Goal: Information Seeking & Learning: Learn about a topic

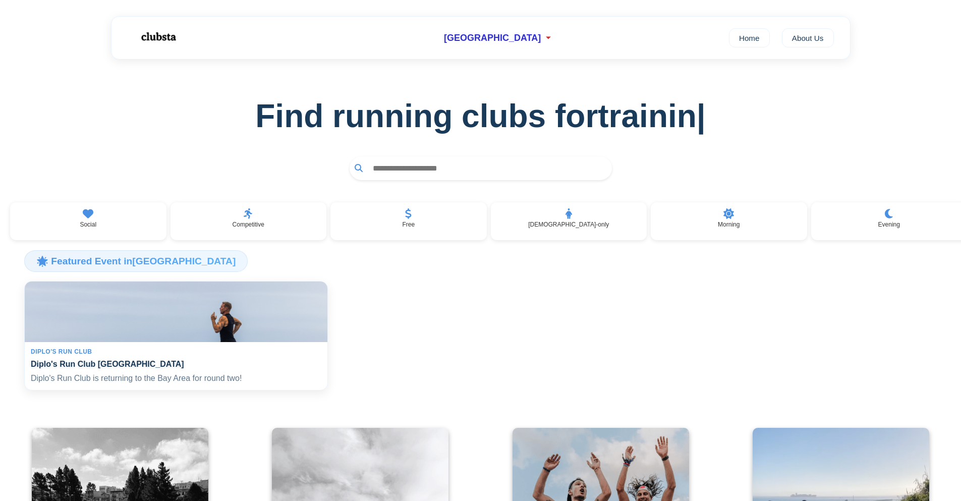
click at [142, 343] on img at bounding box center [176, 311] width 312 height 63
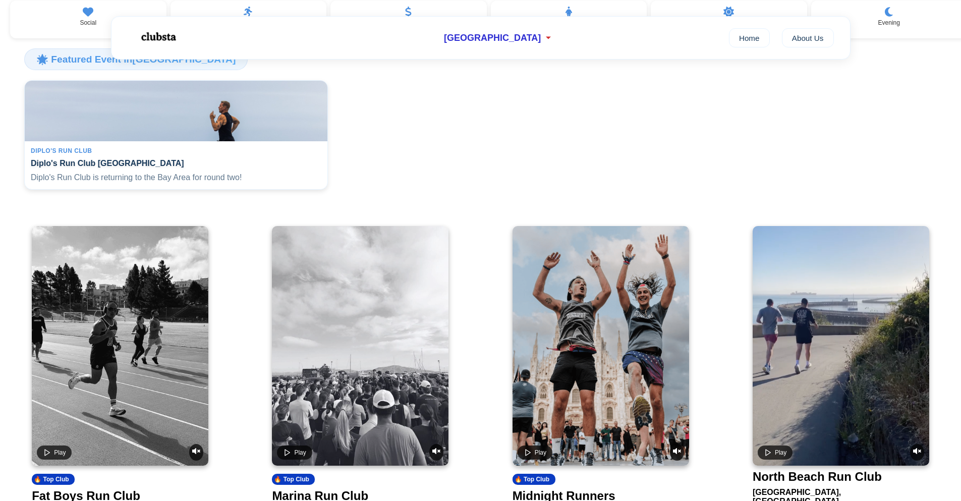
scroll to position [151, 0]
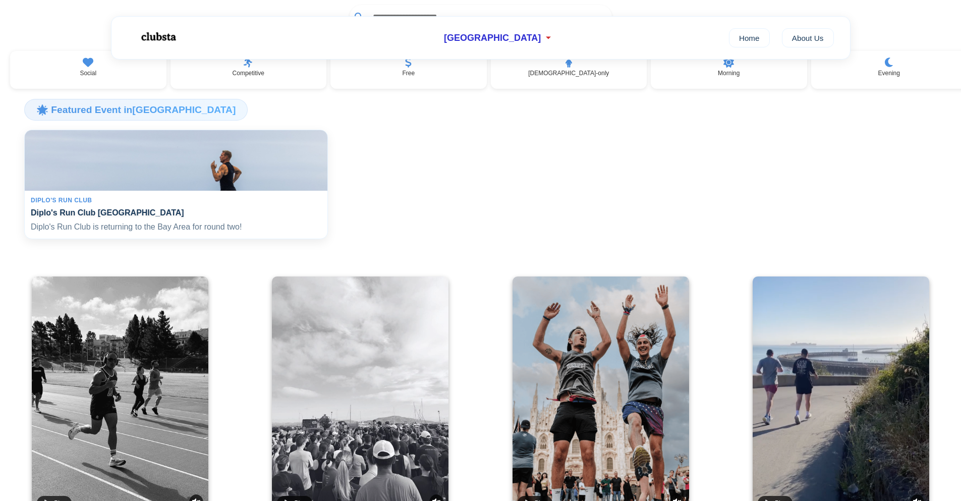
click at [183, 213] on div "Diplo's Run Club Diplo's Run Club San Francisco Diplo's Run Club is returning t…" at bounding box center [176, 215] width 303 height 48
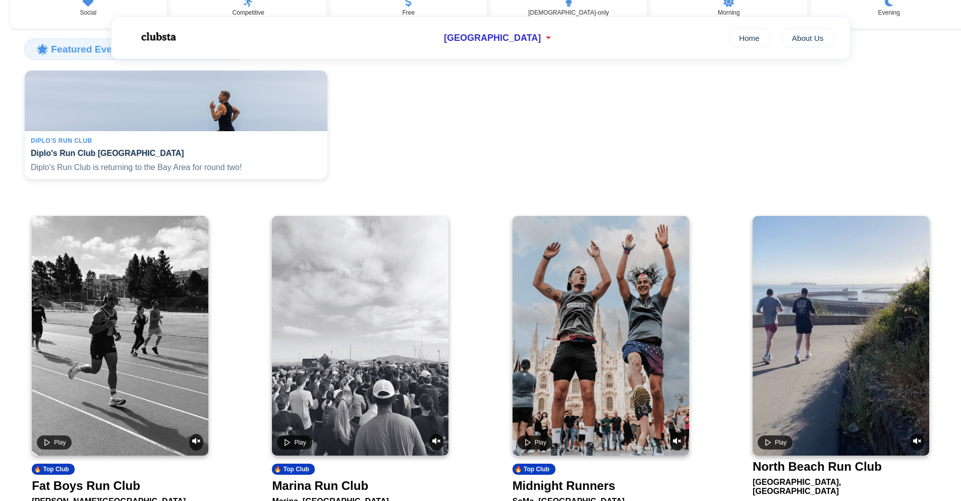
scroll to position [0, 0]
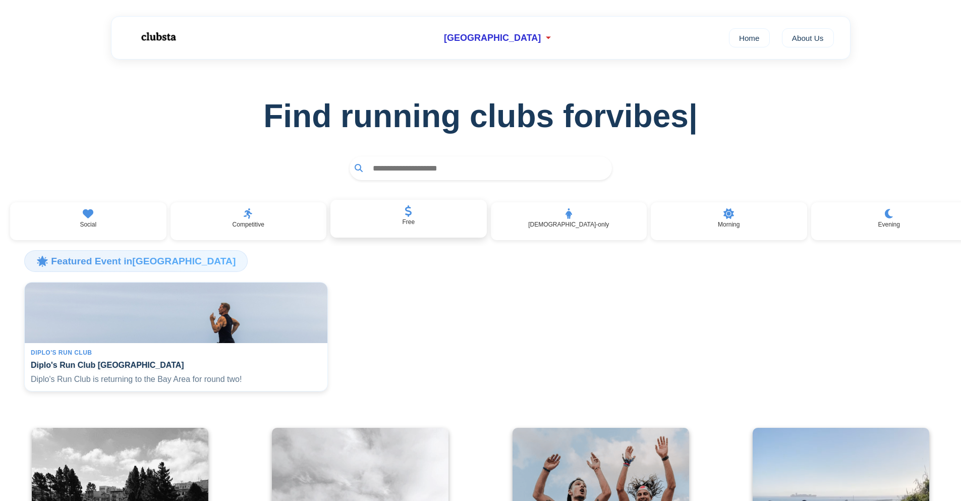
click at [393, 232] on div "Free" at bounding box center [408, 219] width 156 height 38
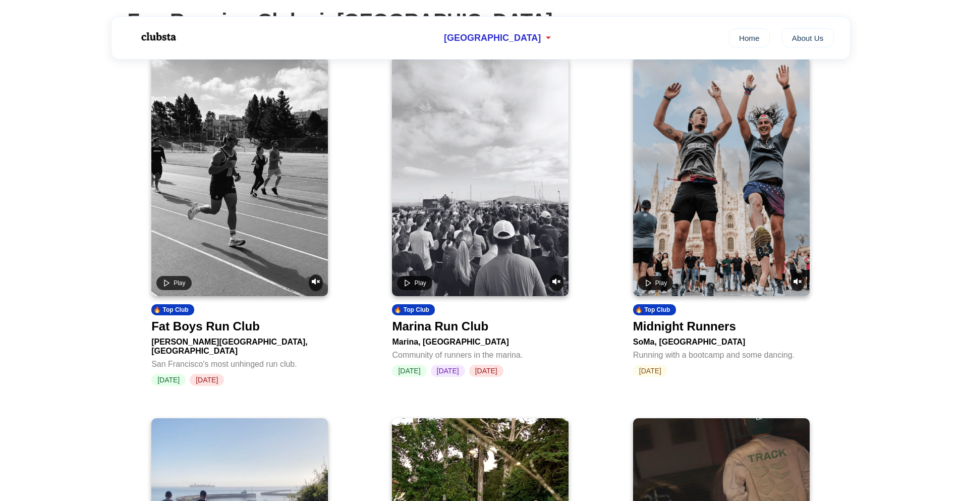
scroll to position [101, 0]
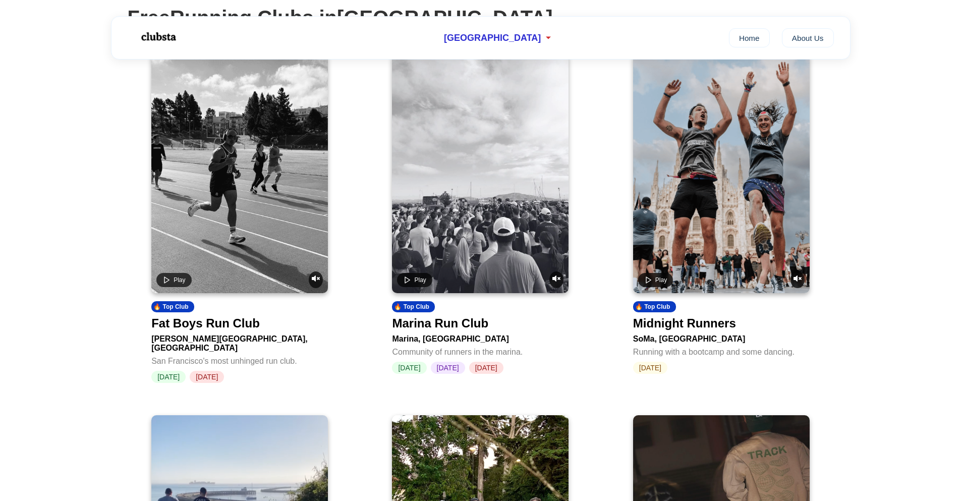
click at [217, 330] on div "Fat Boys Run Club" at bounding box center [205, 323] width 108 height 14
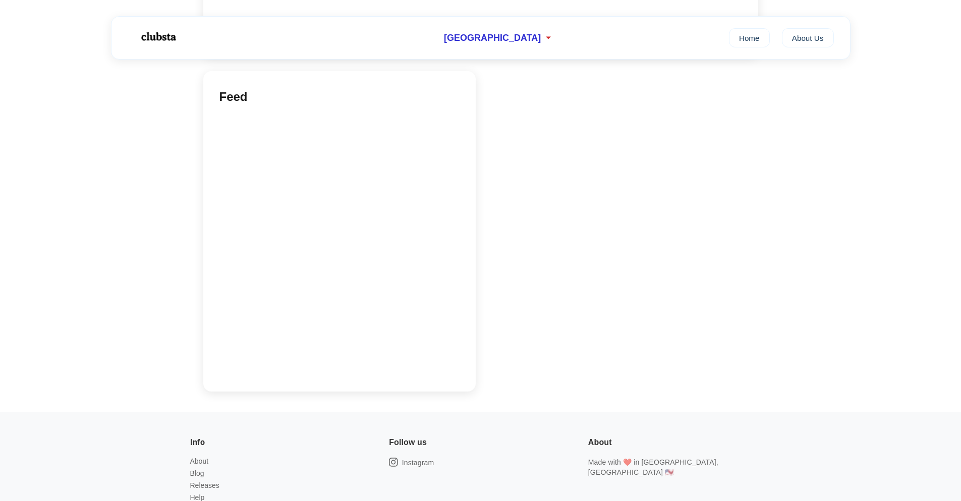
scroll to position [857, 0]
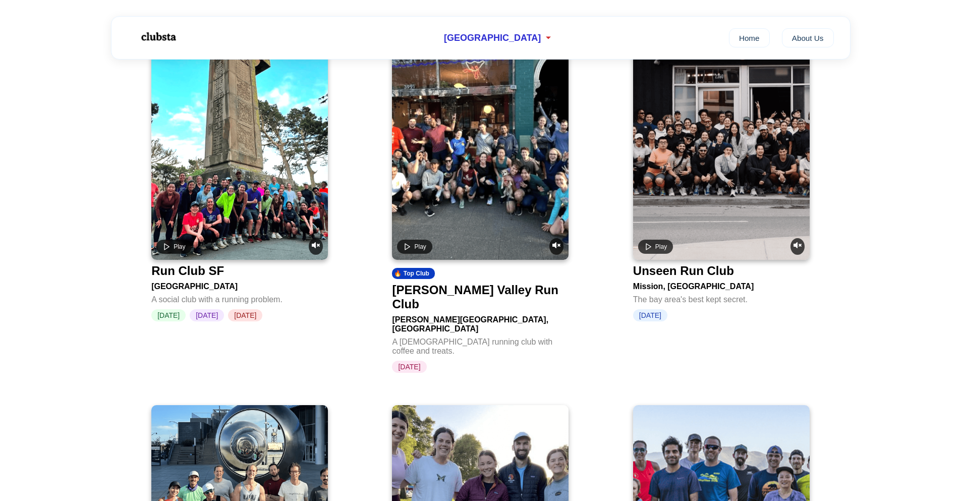
scroll to position [101, 0]
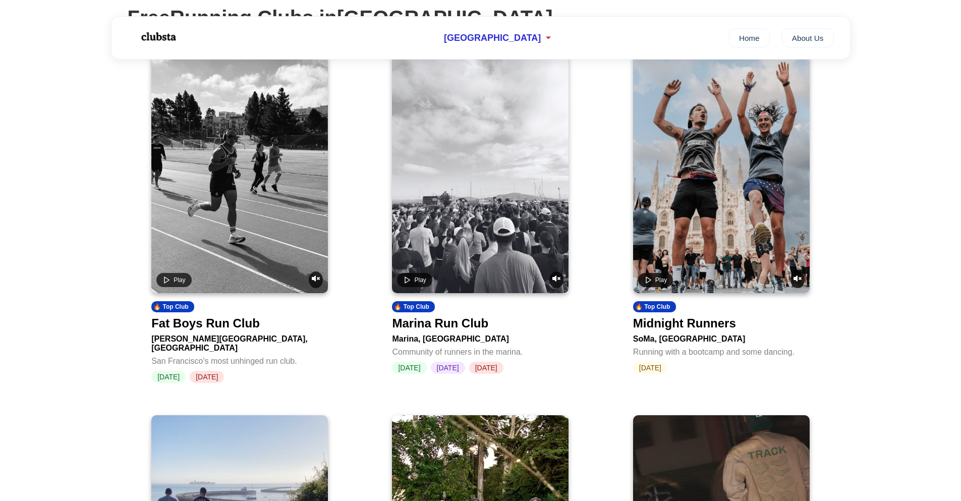
click at [478, 196] on video at bounding box center [480, 173] width 176 height 240
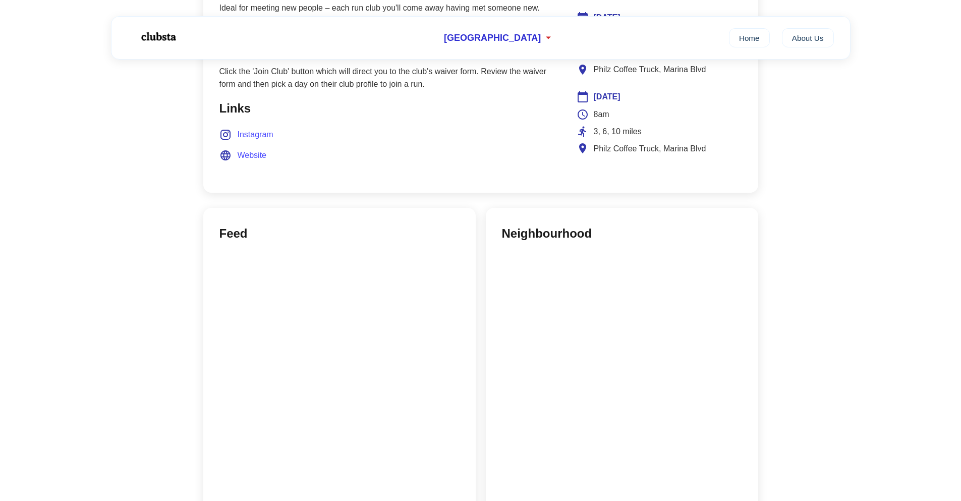
scroll to position [656, 0]
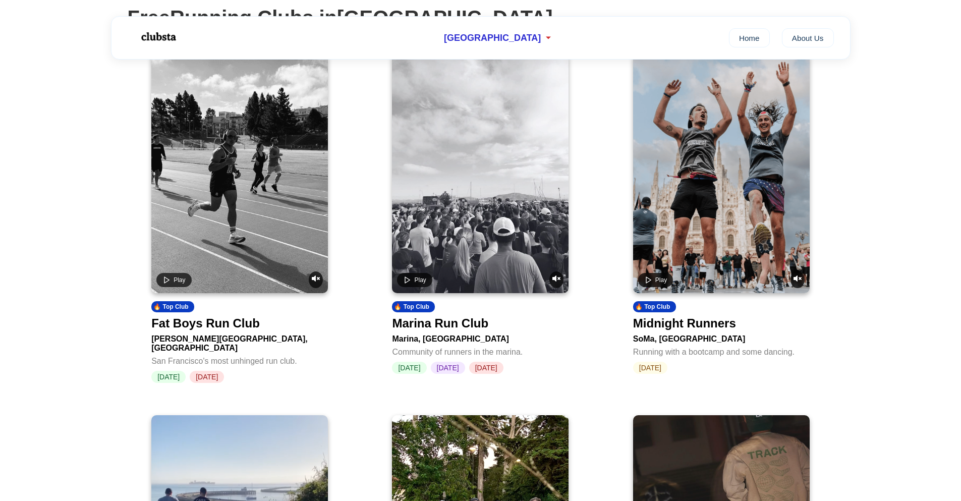
drag, startPoint x: 377, startPoint y: 331, endPoint x: 394, endPoint y: 352, distance: 27.3
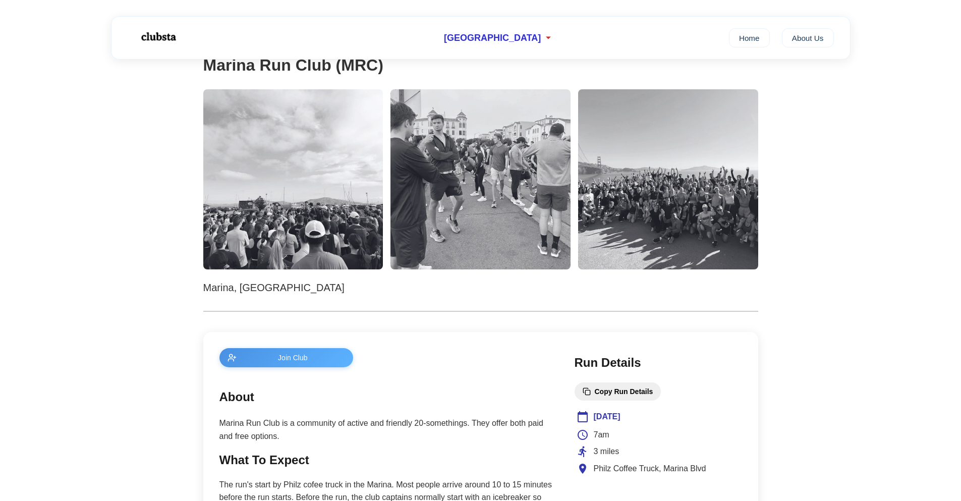
scroll to position [656, 0]
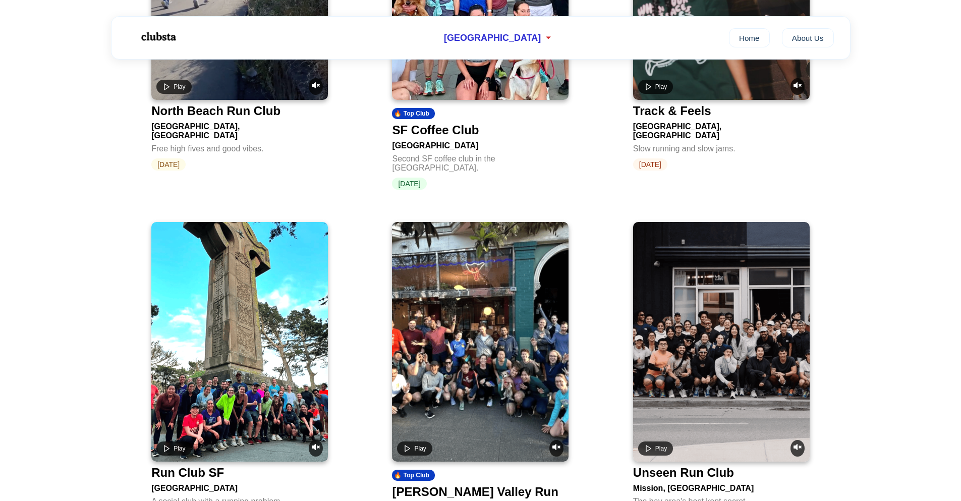
scroll to position [101, 0]
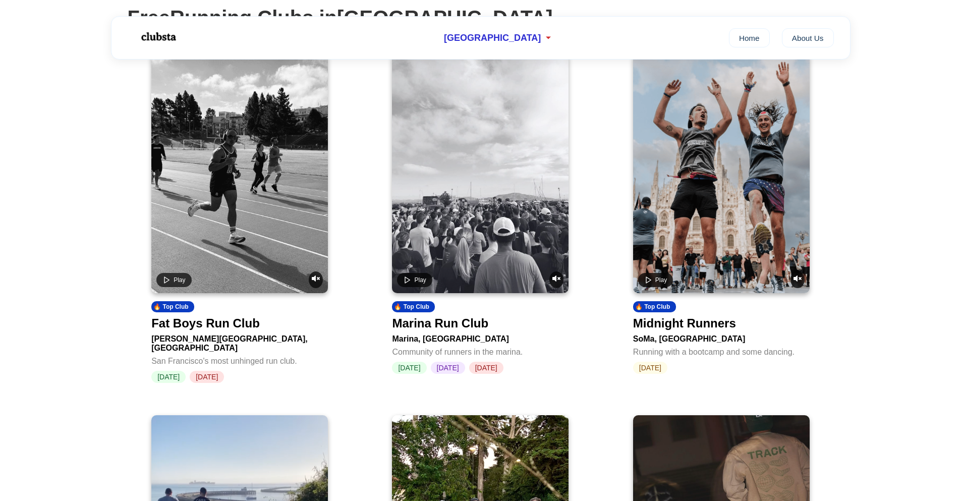
click at [242, 171] on video at bounding box center [239, 173] width 176 height 240
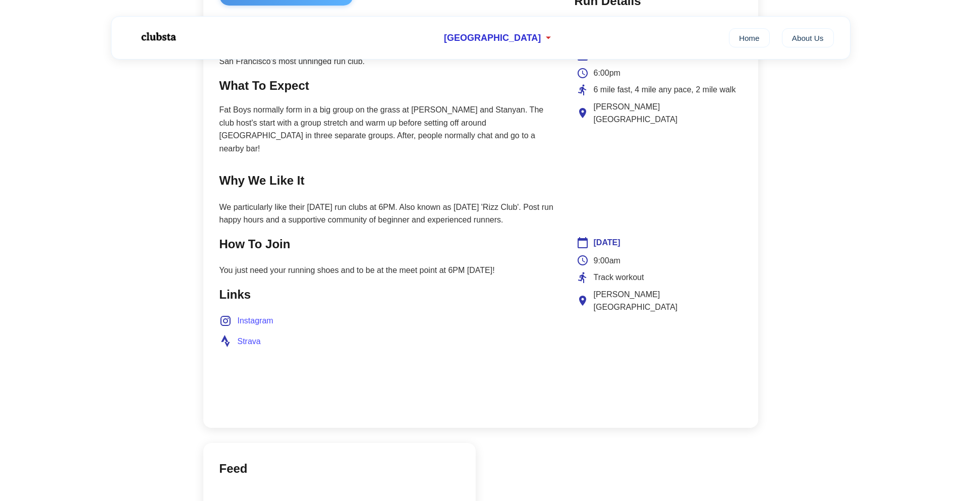
scroll to position [504, 0]
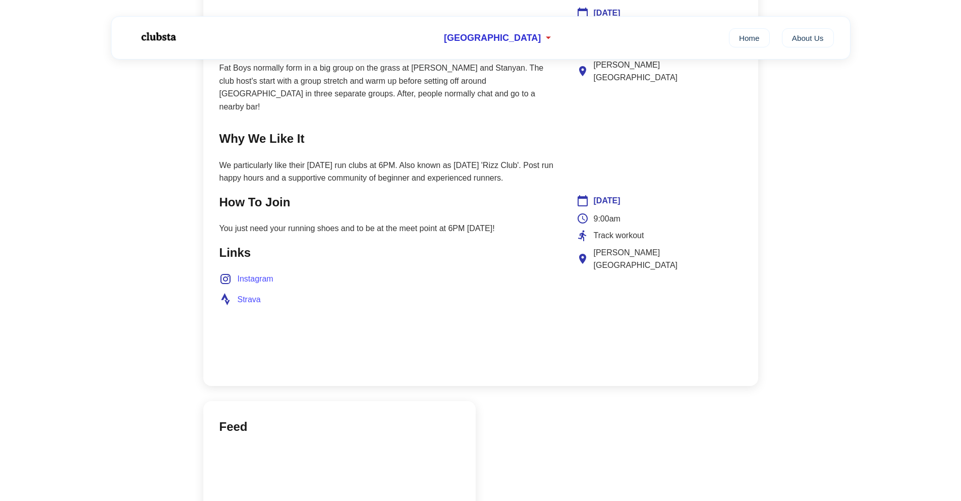
click at [265, 278] on span "Instagram" at bounding box center [255, 278] width 36 height 13
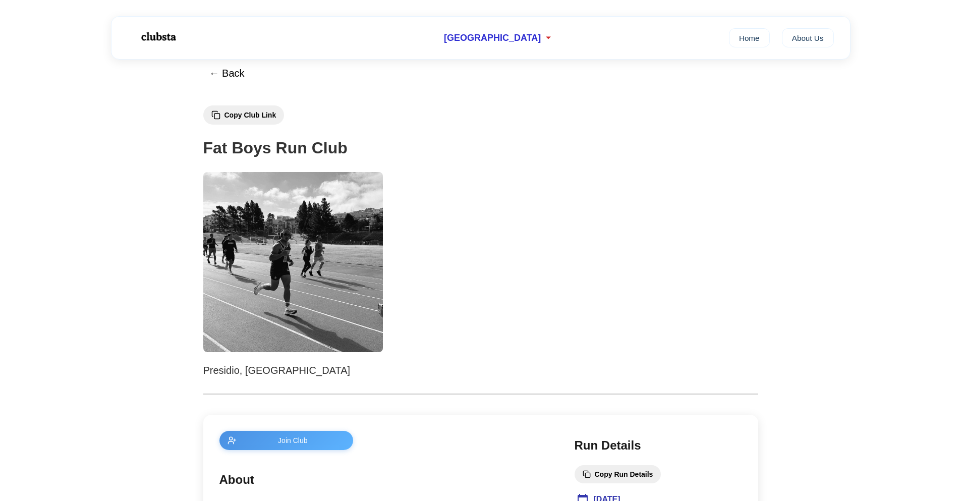
scroll to position [0, 0]
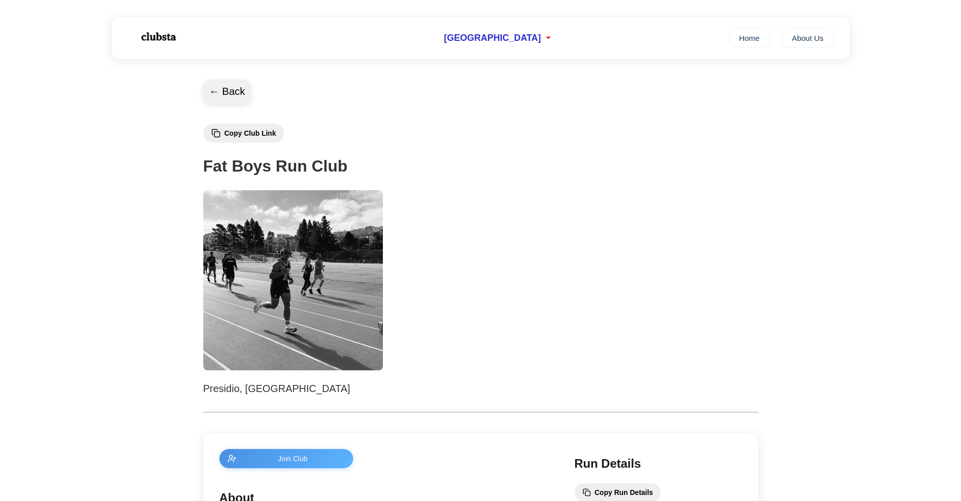
click at [229, 82] on button "← Back" at bounding box center [227, 92] width 48 height 24
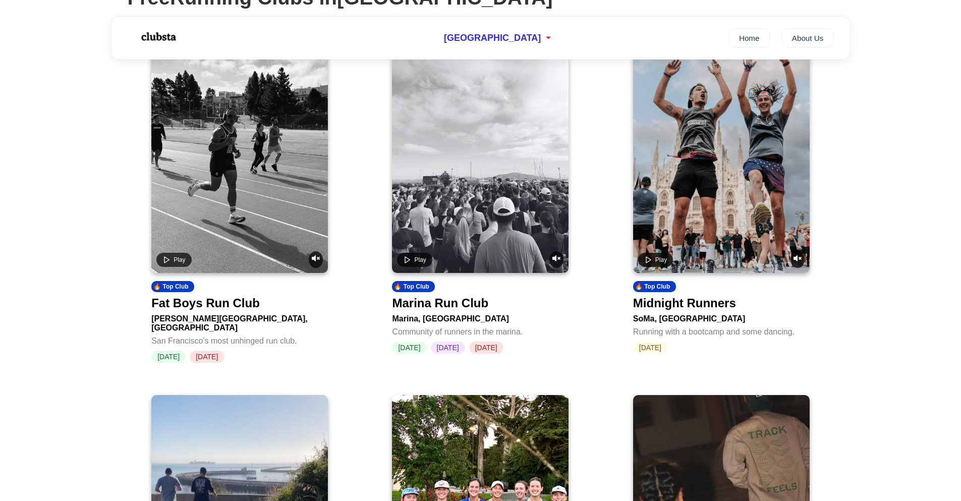
scroll to position [50, 0]
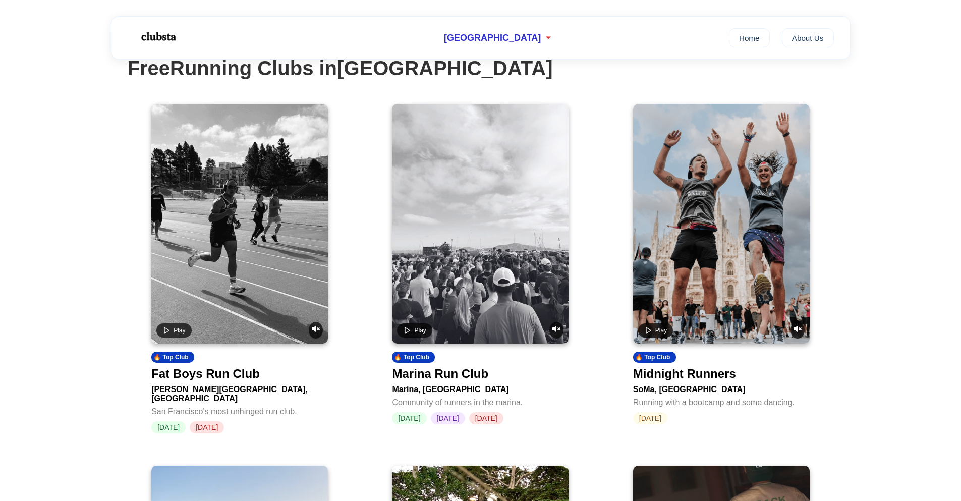
click at [753, 235] on video at bounding box center [721, 224] width 176 height 240
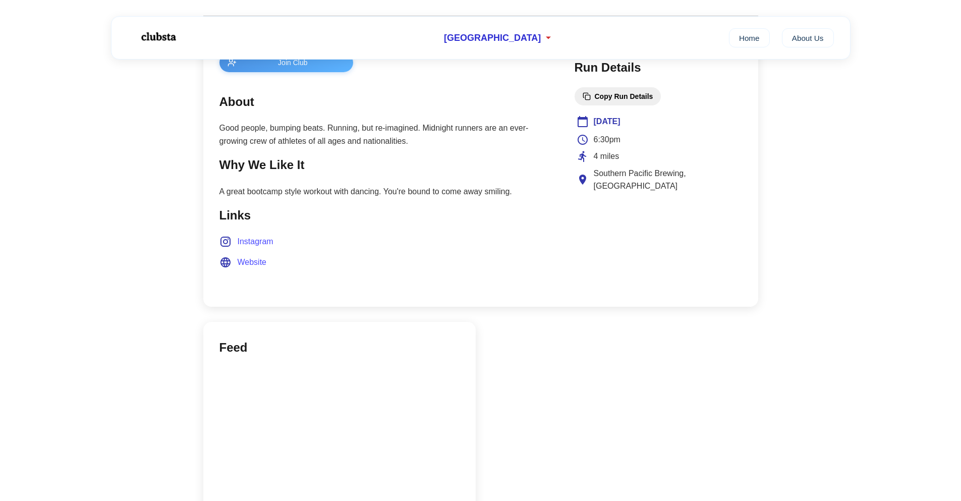
scroll to position [454, 0]
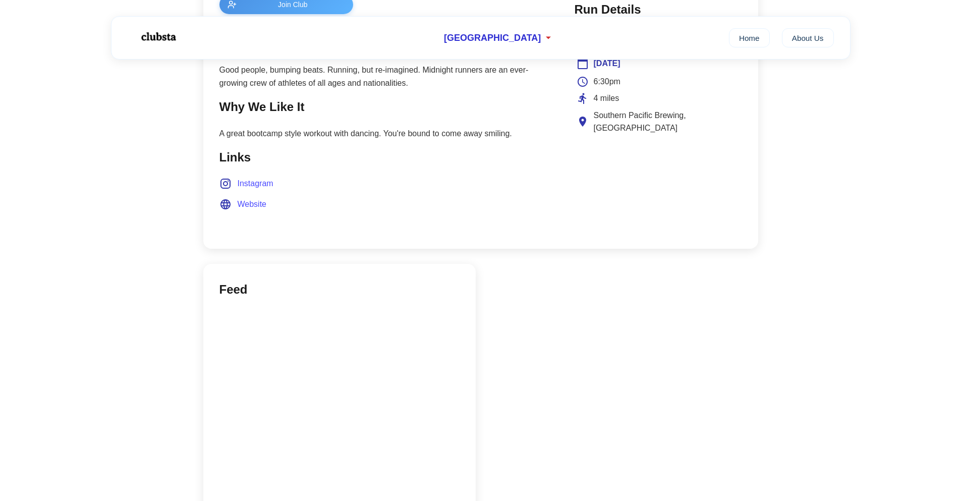
click at [249, 208] on span "Website" at bounding box center [251, 204] width 29 height 13
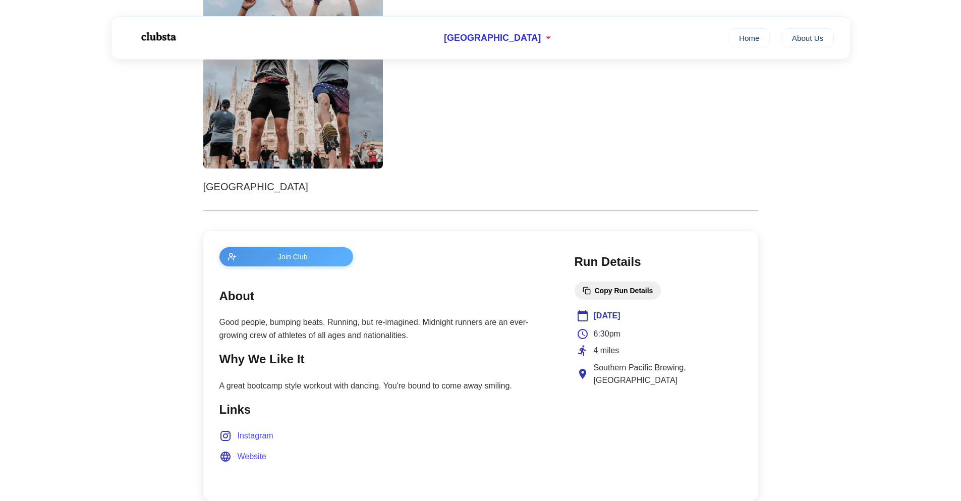
scroll to position [0, 0]
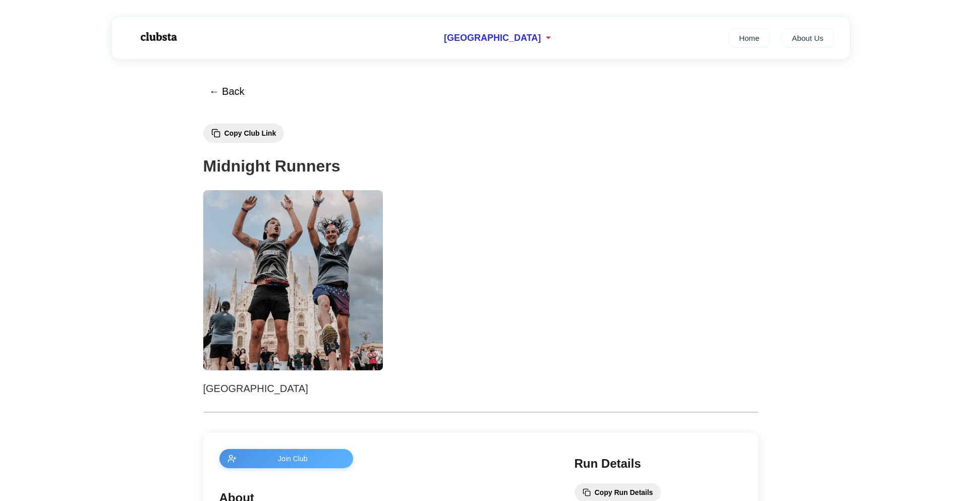
click at [168, 42] on img at bounding box center [158, 37] width 64 height 27
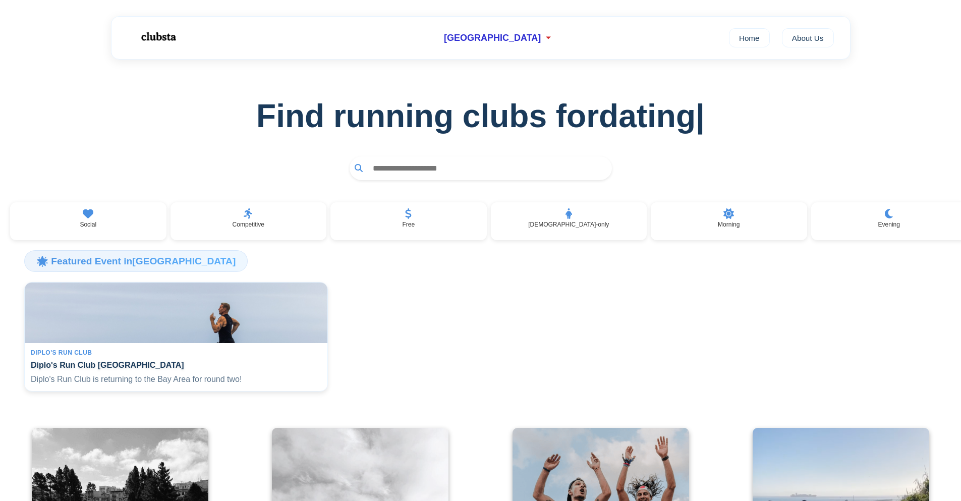
click at [846, 131] on h1 "Find running clubs for dating |" at bounding box center [480, 115] width 928 height 37
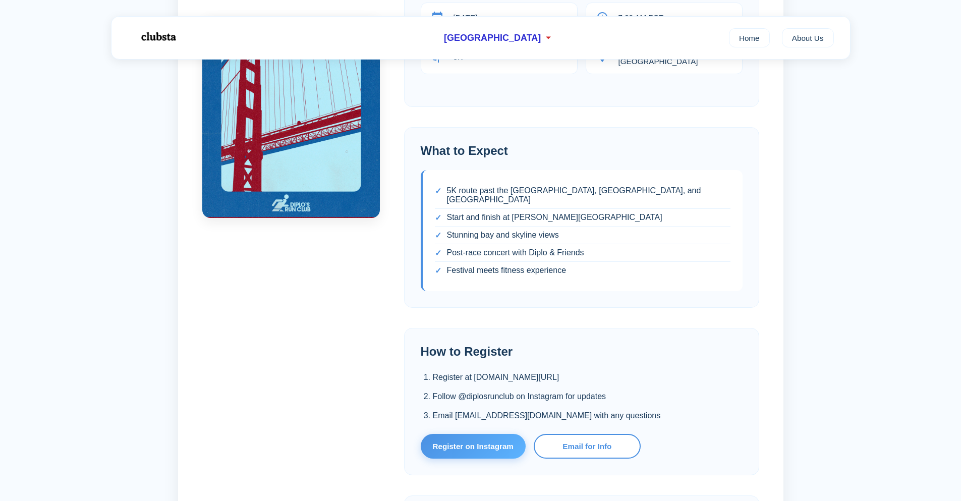
scroll to position [353, 0]
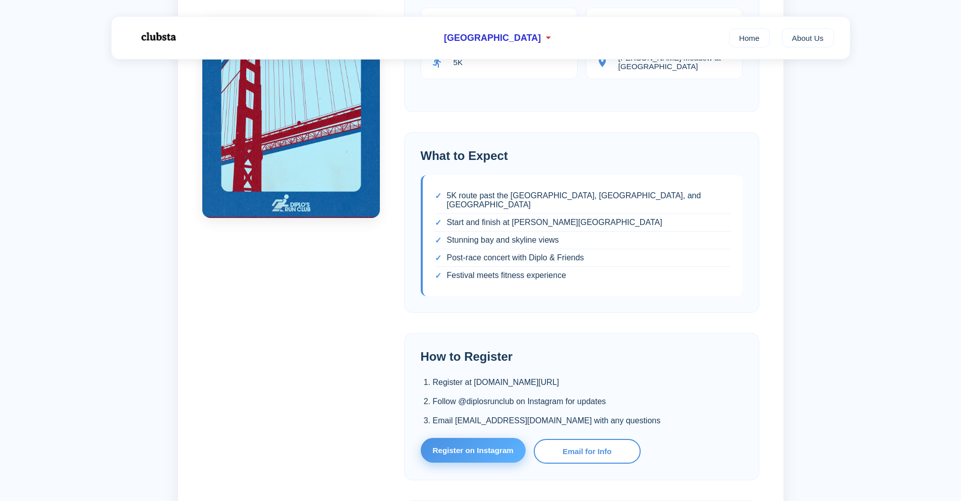
click at [457, 451] on link "Register on Instagram" at bounding box center [473, 450] width 105 height 25
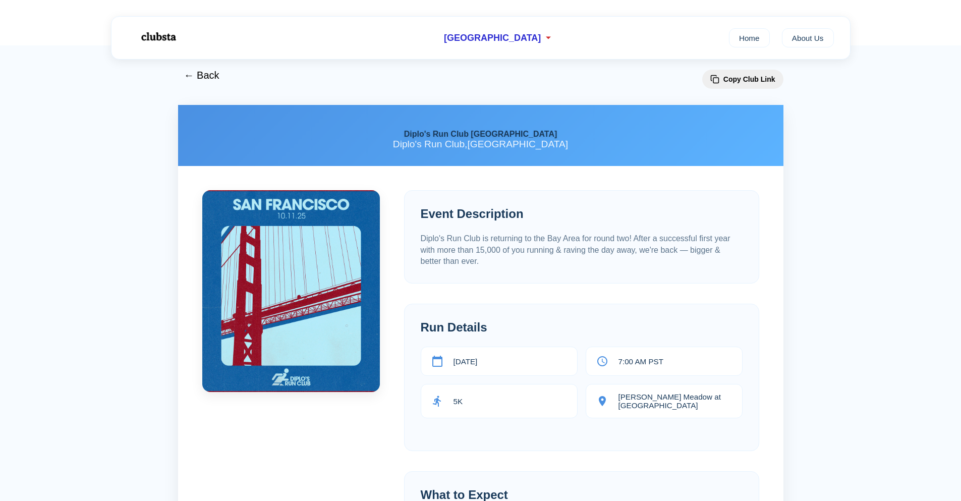
scroll to position [0, 0]
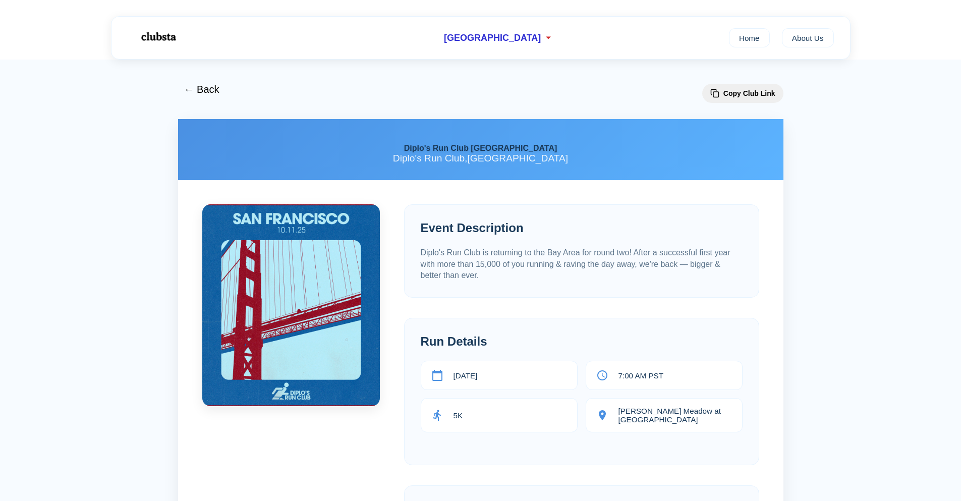
click at [183, 83] on button "← Back" at bounding box center [201, 89] width 48 height 24
click at [219, 93] on button "← Back" at bounding box center [201, 89] width 48 height 24
